Goal: Find specific fact: Find specific fact

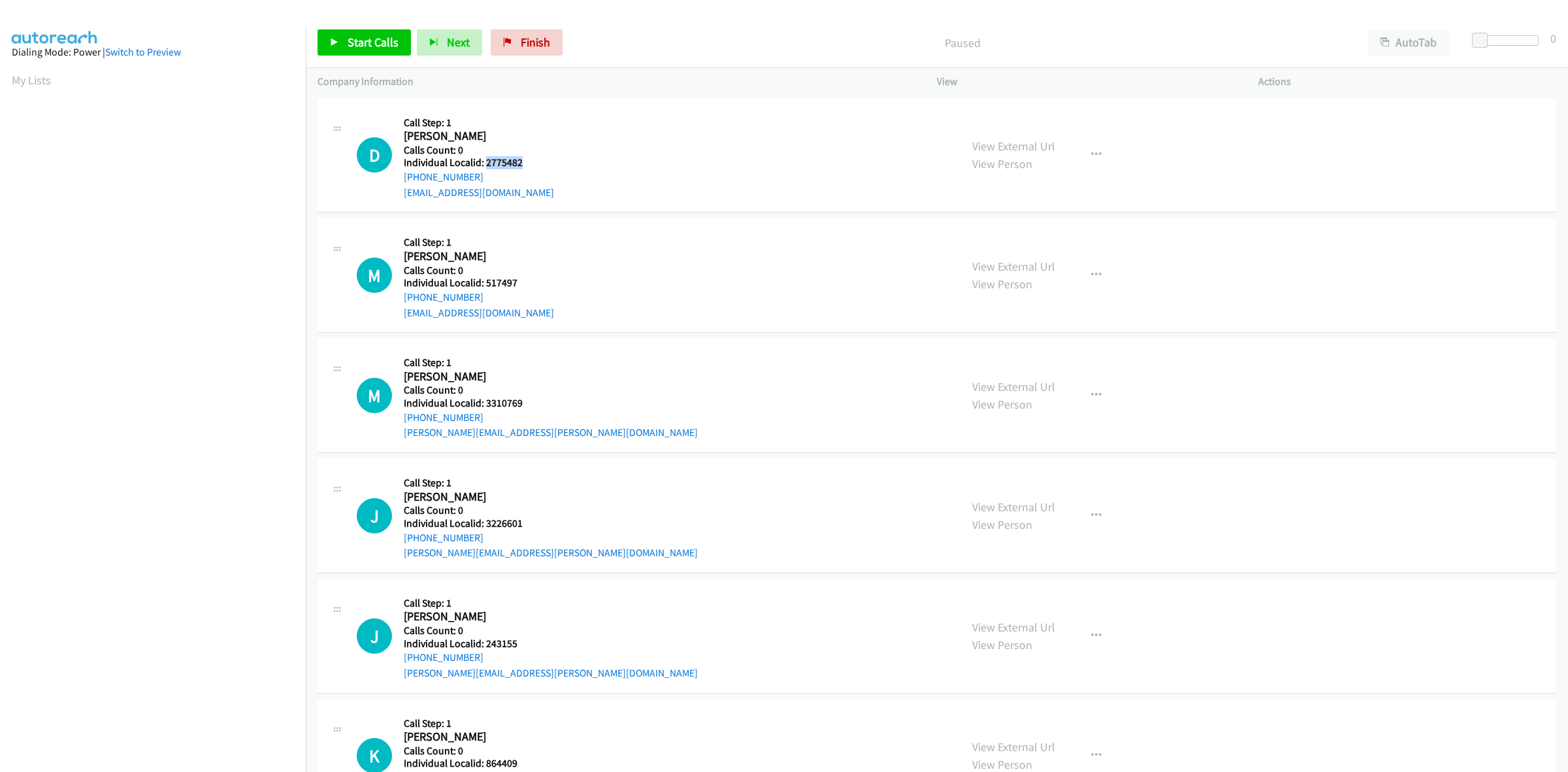
drag, startPoint x: 522, startPoint y: 160, endPoint x: 484, endPoint y: 163, distance: 38.1
click at [484, 163] on h5 "Individual Localid: 2775482" at bounding box center [479, 163] width 151 height 14
copy h5 "2775482"
